Goal: Transaction & Acquisition: Purchase product/service

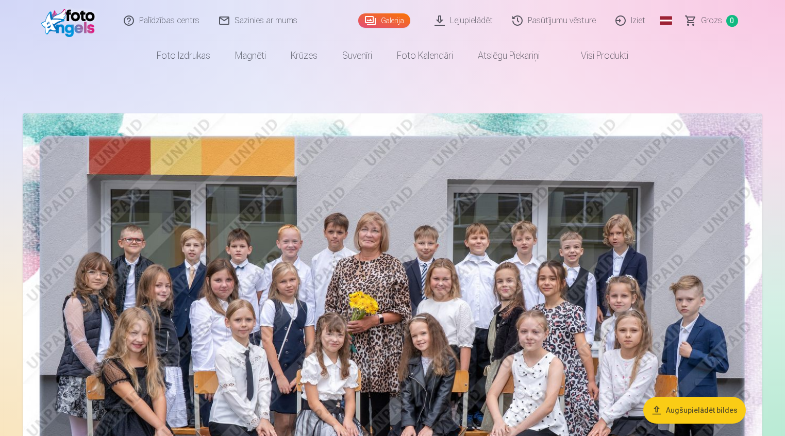
click at [412, 279] on img at bounding box center [393, 359] width 740 height 493
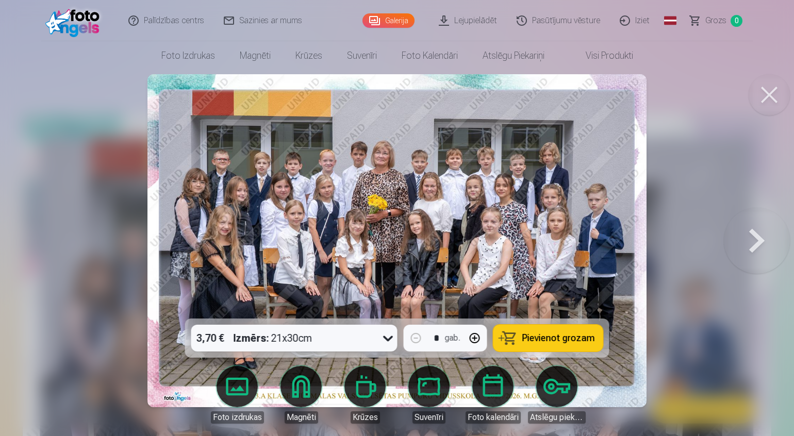
click at [555, 337] on span "Pievienot grozam" at bounding box center [558, 338] width 73 height 9
click at [767, 93] on button at bounding box center [768, 94] width 41 height 41
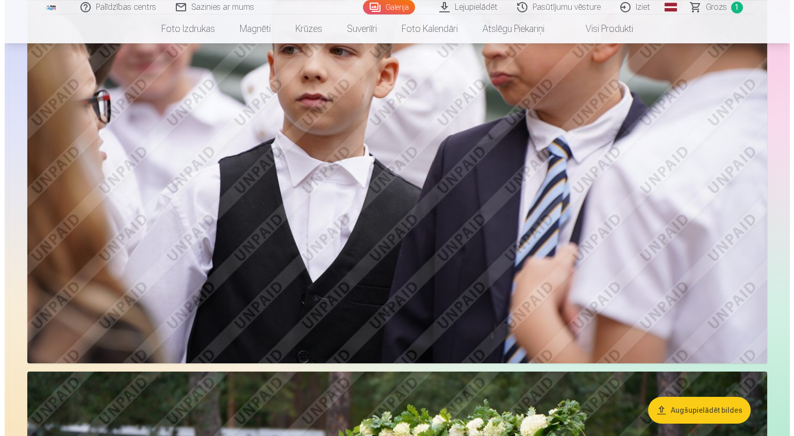
scroll to position [789, 0]
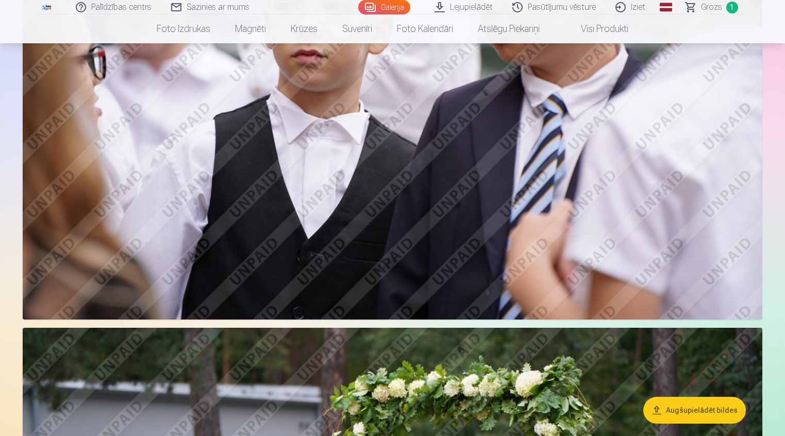
click at [435, 196] on img at bounding box center [393, 72] width 740 height 493
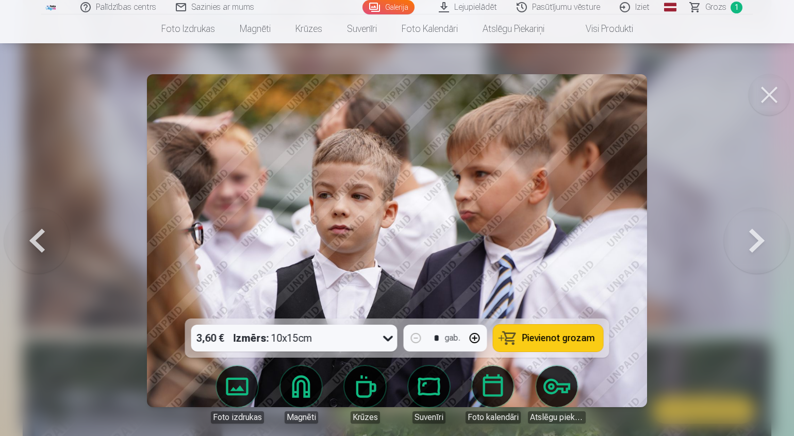
click at [541, 341] on span "Pievienot grozam" at bounding box center [558, 338] width 73 height 9
click at [746, 242] on button at bounding box center [757, 240] width 66 height 135
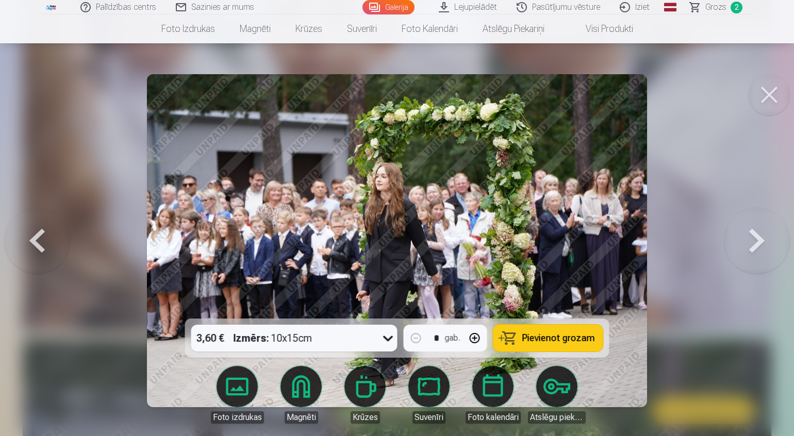
click at [747, 246] on button at bounding box center [757, 240] width 66 height 135
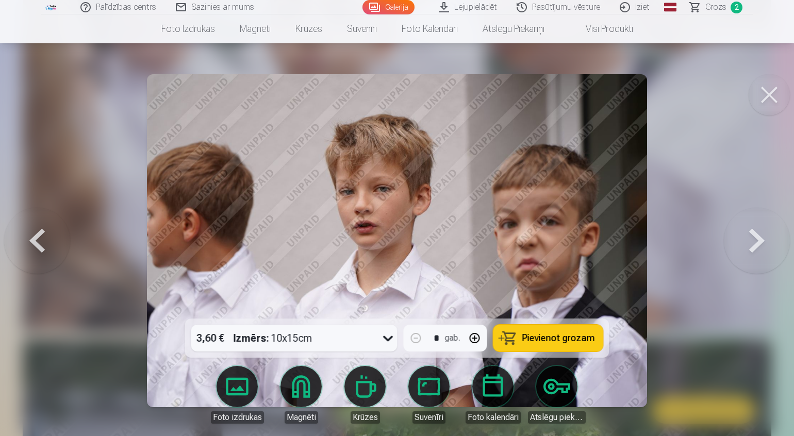
click at [44, 247] on button at bounding box center [37, 240] width 66 height 135
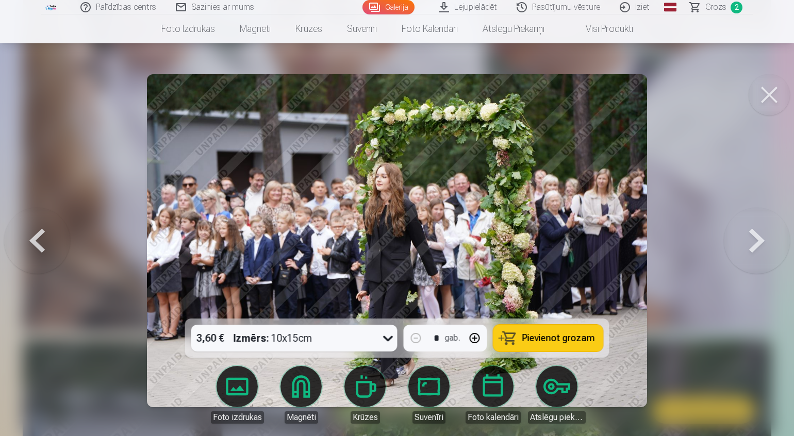
click at [44, 242] on button at bounding box center [37, 240] width 66 height 135
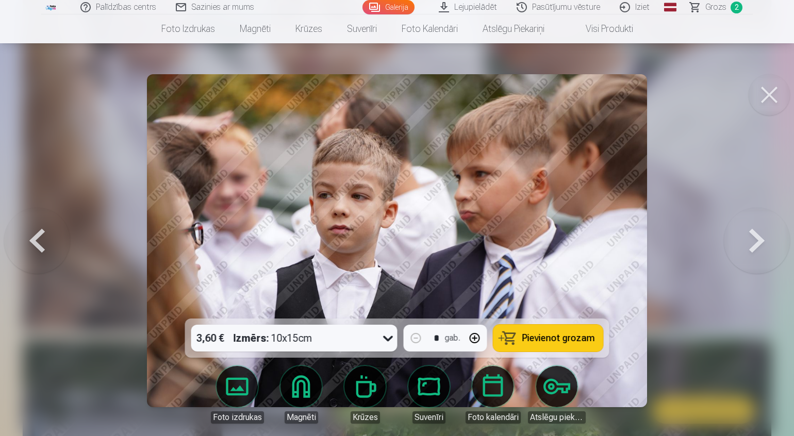
click at [44, 239] on button at bounding box center [37, 240] width 66 height 135
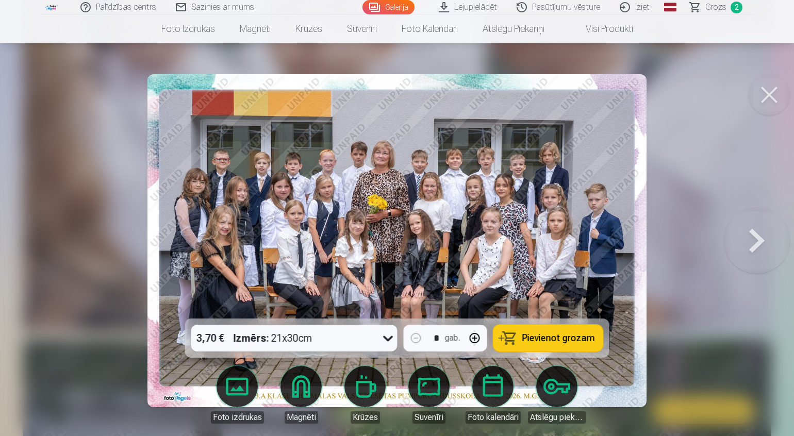
click at [711, 9] on span "Grozs" at bounding box center [715, 7] width 21 height 12
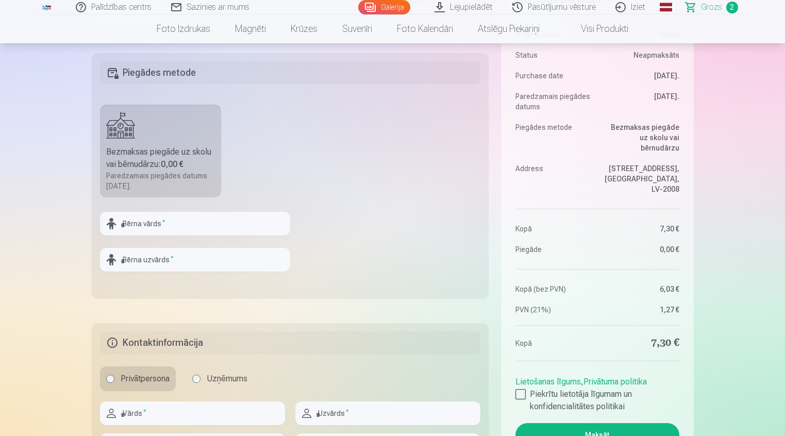
scroll to position [473, 0]
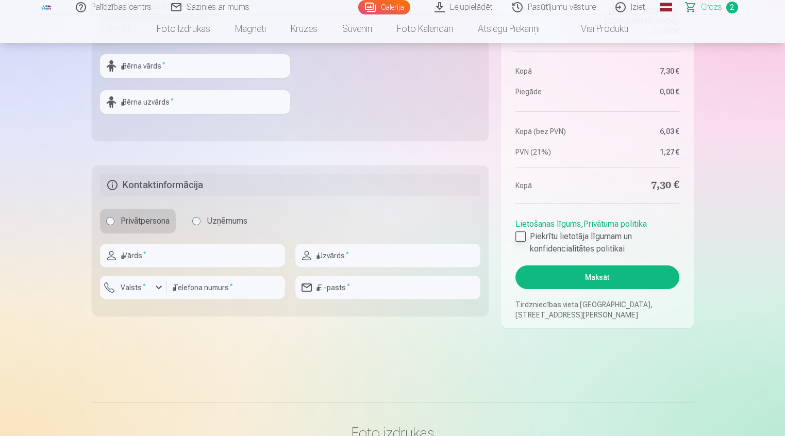
click at [522, 239] on div at bounding box center [520, 236] width 10 height 10
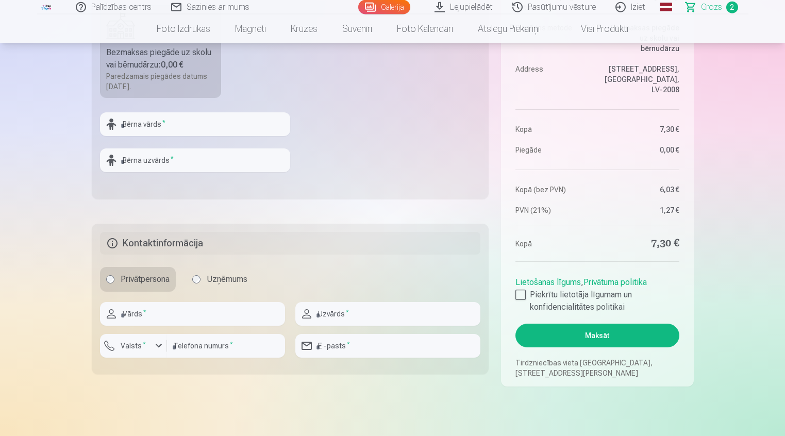
scroll to position [368, 0]
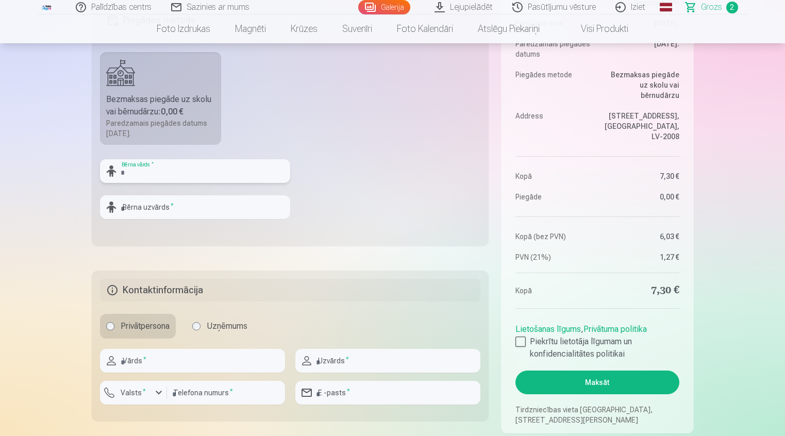
click at [163, 177] on input "text" at bounding box center [195, 171] width 190 height 24
type input "*****"
type input "*******"
type input "********"
type input "*"
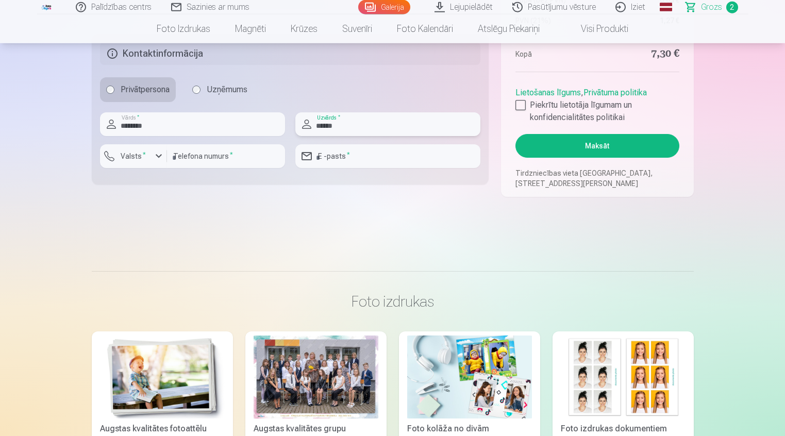
scroll to position [631, 0]
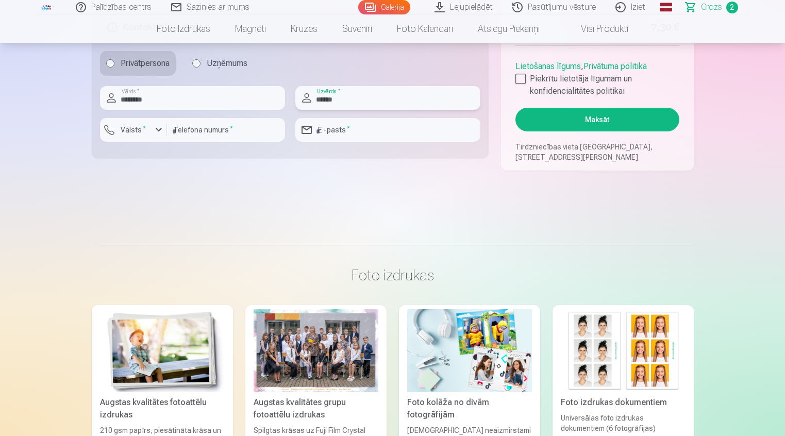
type input "******"
click at [138, 128] on label "Valsts *" at bounding box center [133, 130] width 34 height 10
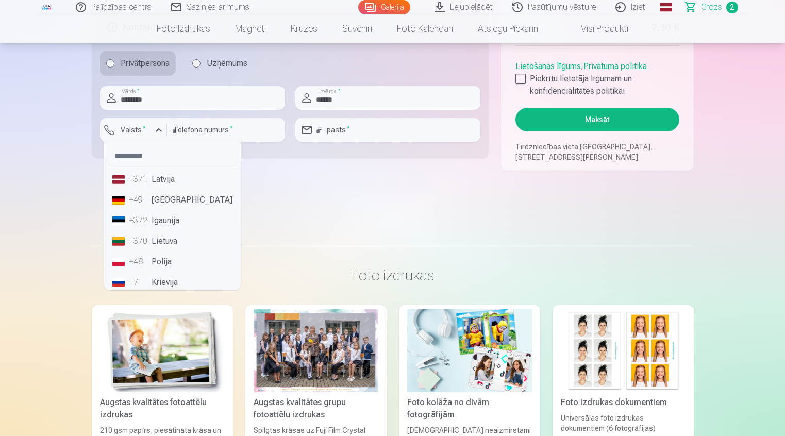
click at [144, 174] on div "+371" at bounding box center [139, 179] width 21 height 12
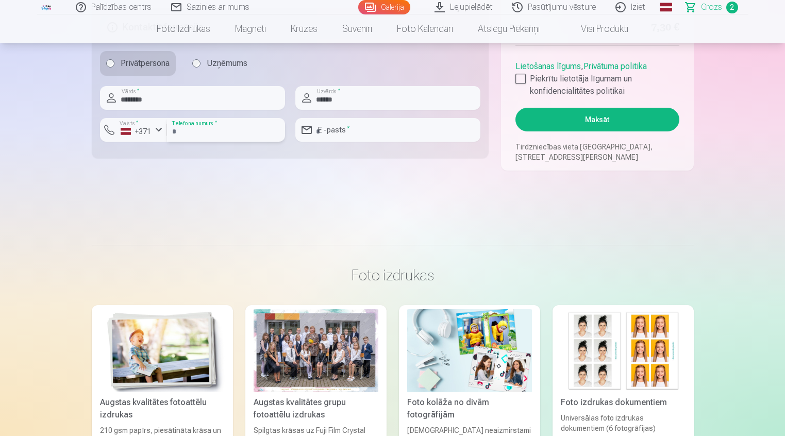
click at [239, 135] on input "number" at bounding box center [226, 130] width 118 height 24
type input "********"
click at [402, 135] on input "email" at bounding box center [387, 130] width 185 height 24
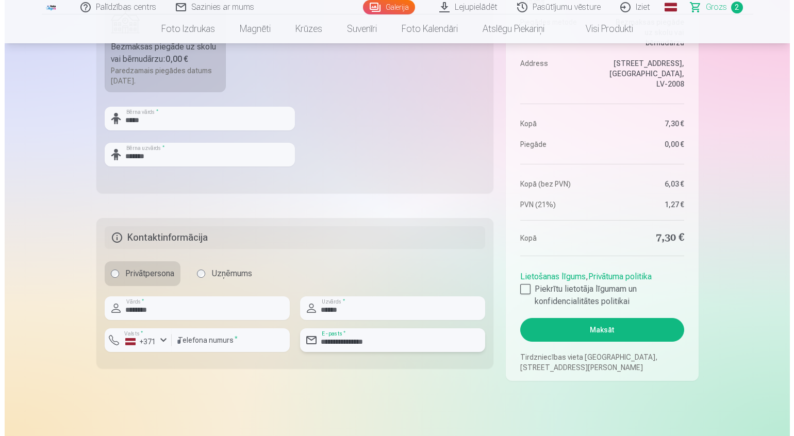
scroll to position [578, 0]
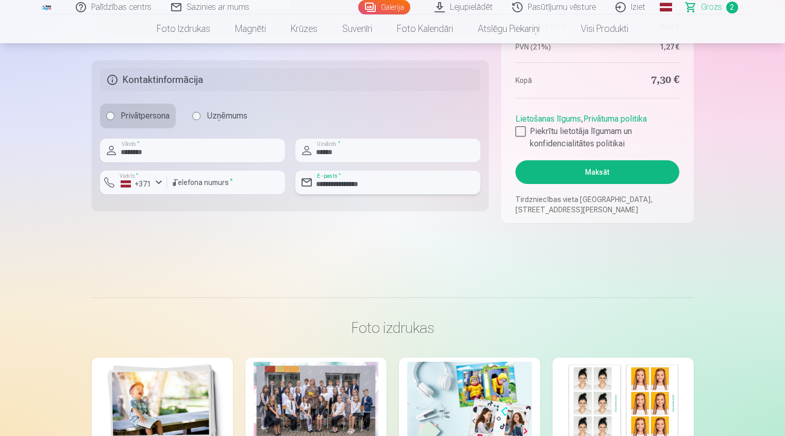
type input "**********"
click at [565, 178] on button "Maksāt" at bounding box center [596, 172] width 163 height 24
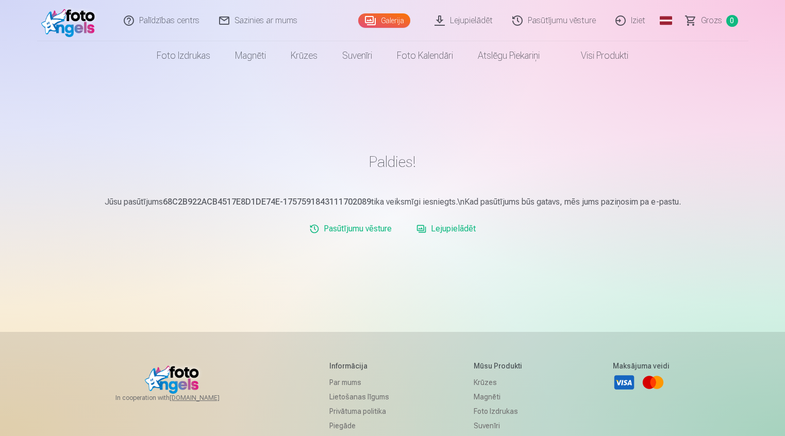
click at [635, 24] on link "Iziet" at bounding box center [630, 20] width 49 height 41
